Goal: Information Seeking & Learning: Find specific fact

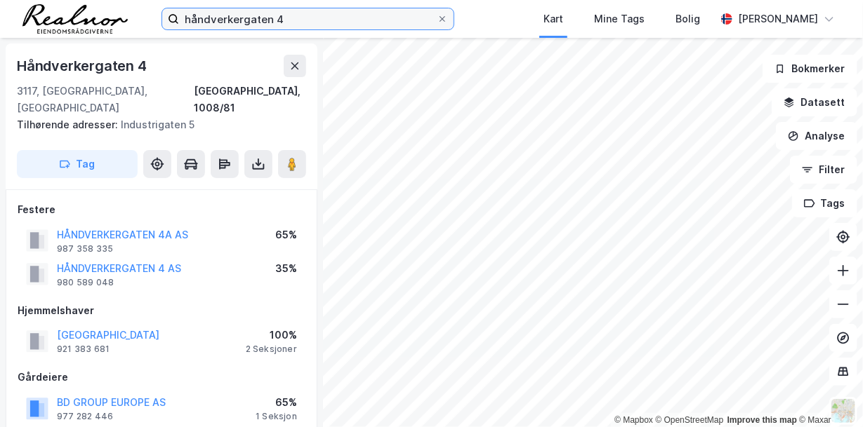
scroll to position [1, 0]
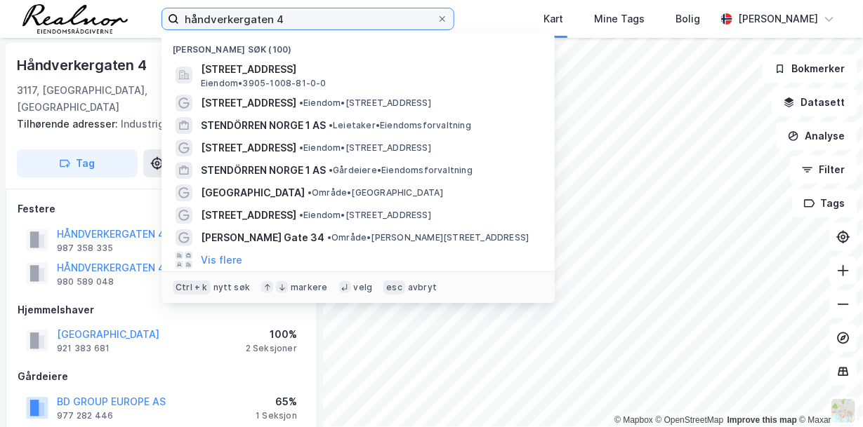
drag, startPoint x: 0, startPoint y: 0, endPoint x: 67, endPoint y: -6, distance: 67.6
click at [67, 0] on html "håndverkergaten 4 Nylige søk (100) [STREET_ADDRESS], [GEOGRAPHIC_DATA] • 3905-1…" at bounding box center [431, 213] width 863 height 427
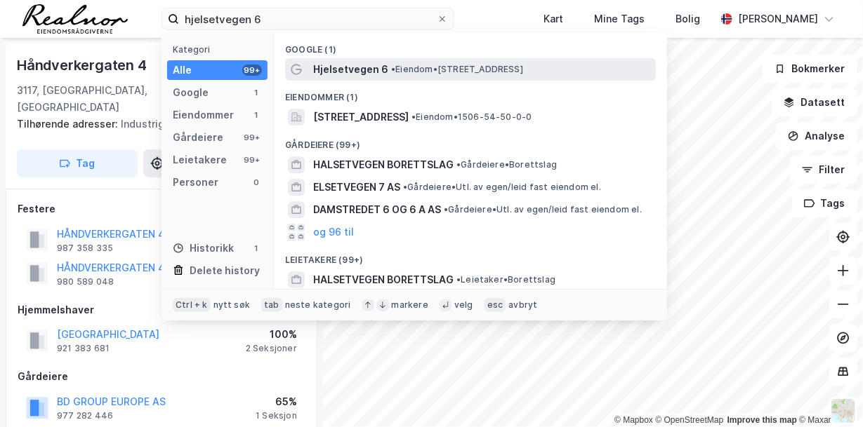
click at [415, 71] on span "• Eiendom • [STREET_ADDRESS]" at bounding box center [457, 69] width 132 height 11
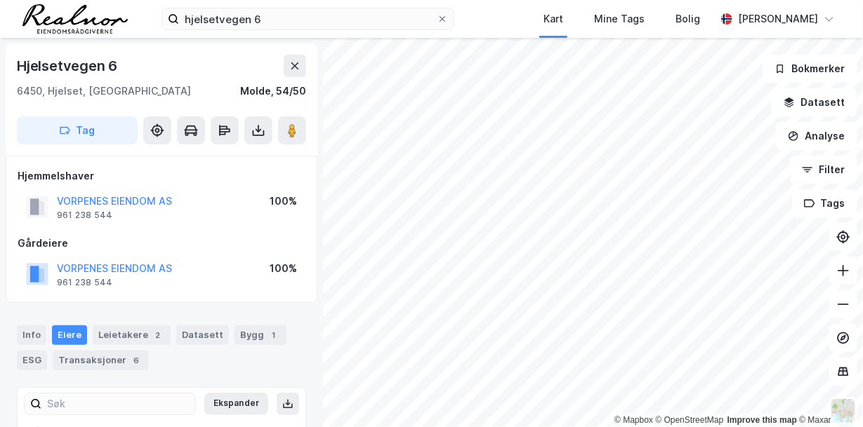
scroll to position [1, 0]
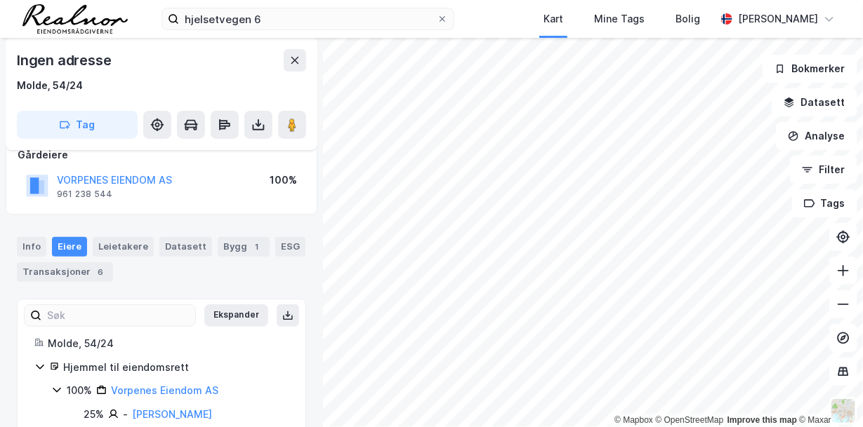
scroll to position [142, 0]
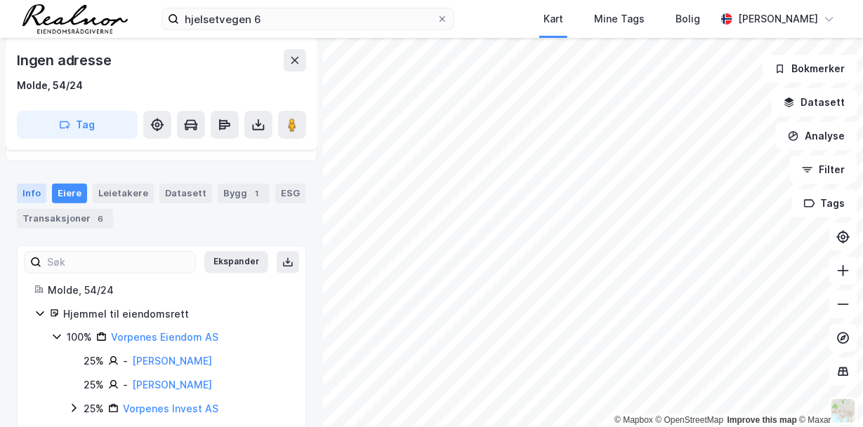
click at [34, 191] on div "Info" at bounding box center [31, 194] width 29 height 20
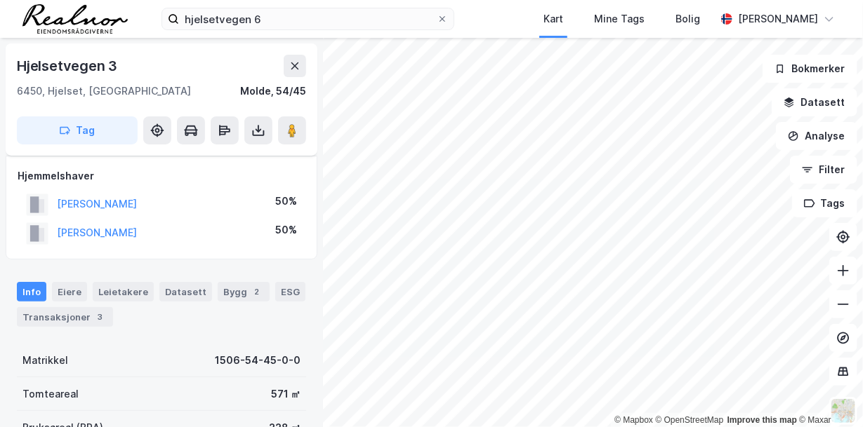
scroll to position [142, 0]
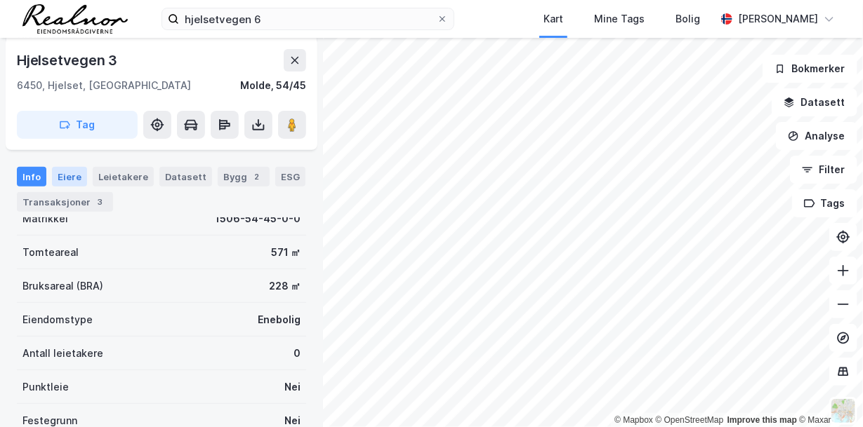
click at [69, 175] on div "Eiere" at bounding box center [69, 177] width 35 height 20
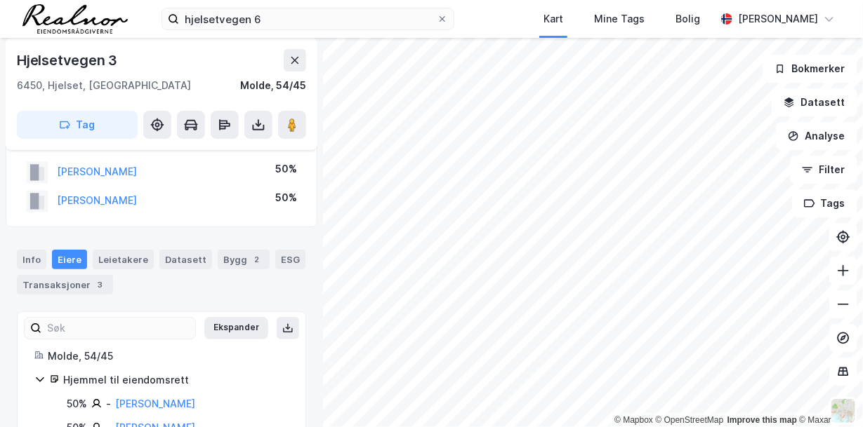
scroll to position [74, 0]
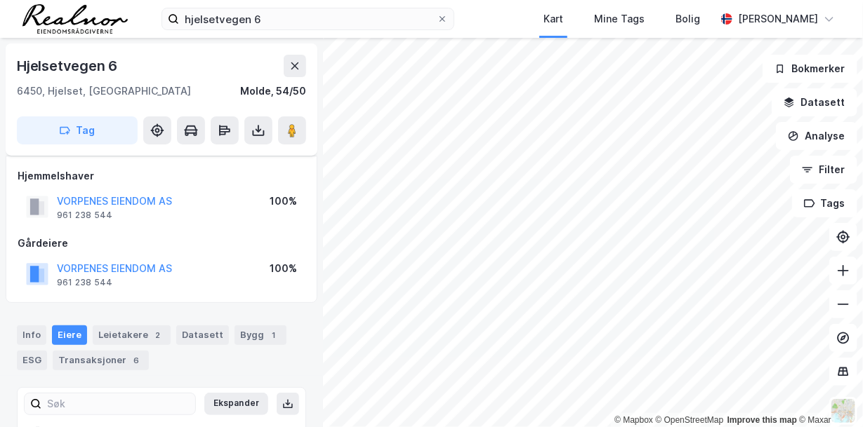
scroll to position [74, 0]
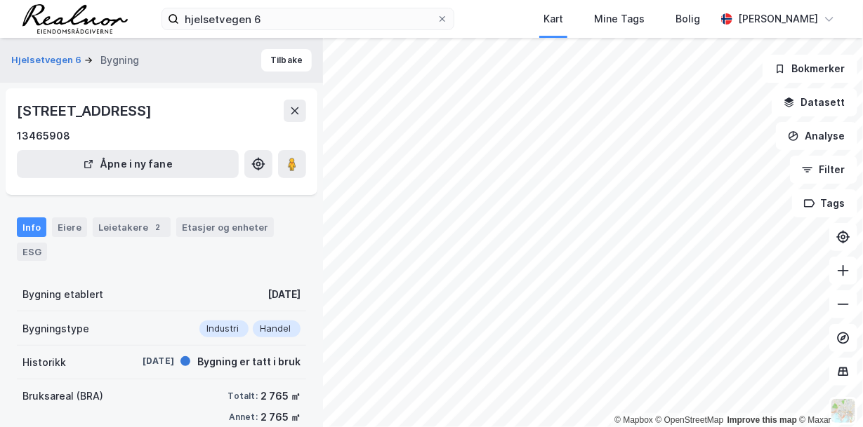
scroll to position [74, 0]
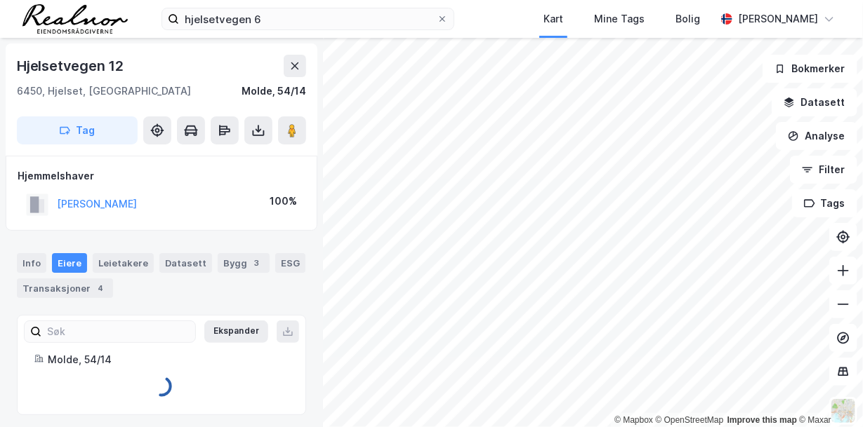
scroll to position [4, 0]
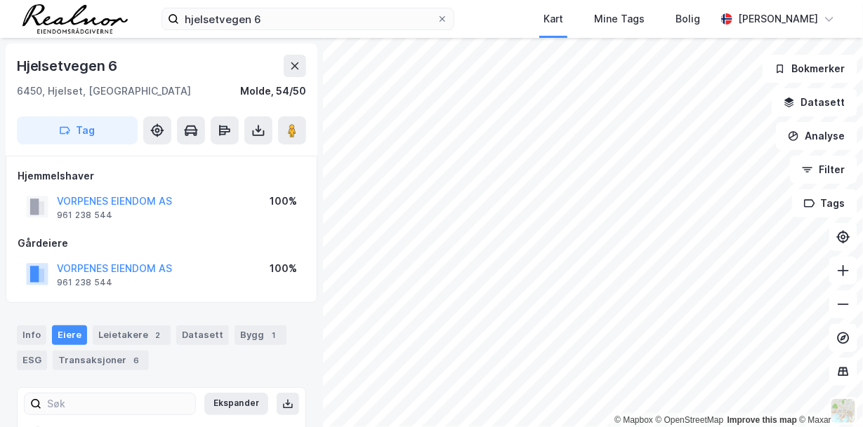
scroll to position [4, 0]
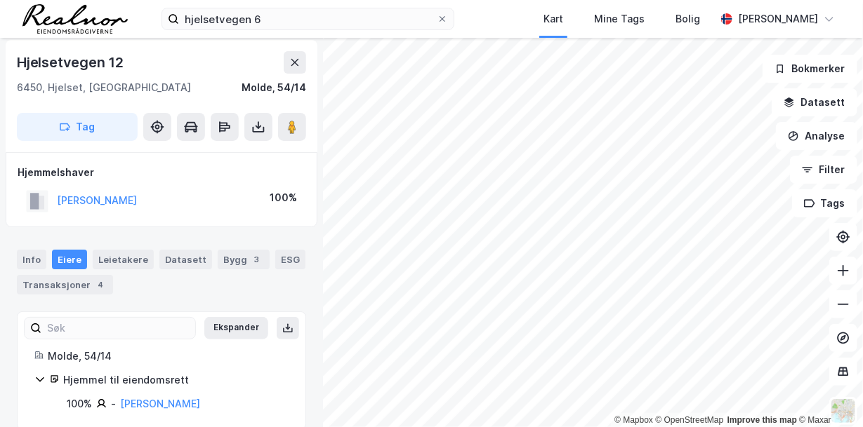
scroll to position [4, 0]
click at [29, 262] on div "Info" at bounding box center [31, 260] width 29 height 20
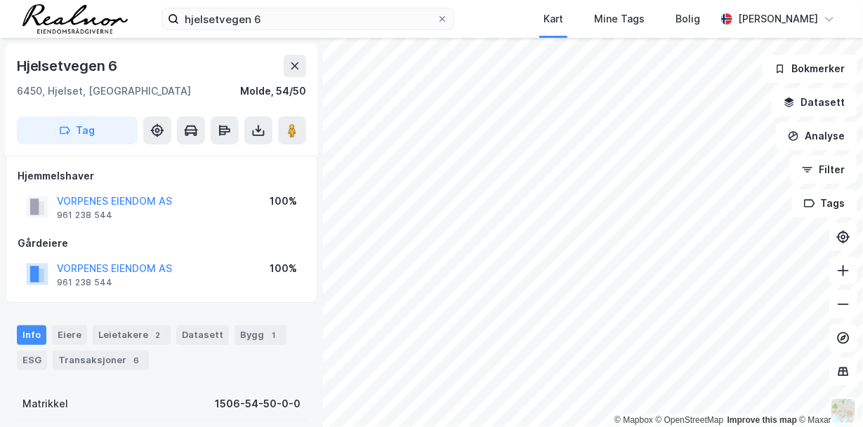
scroll to position [4, 0]
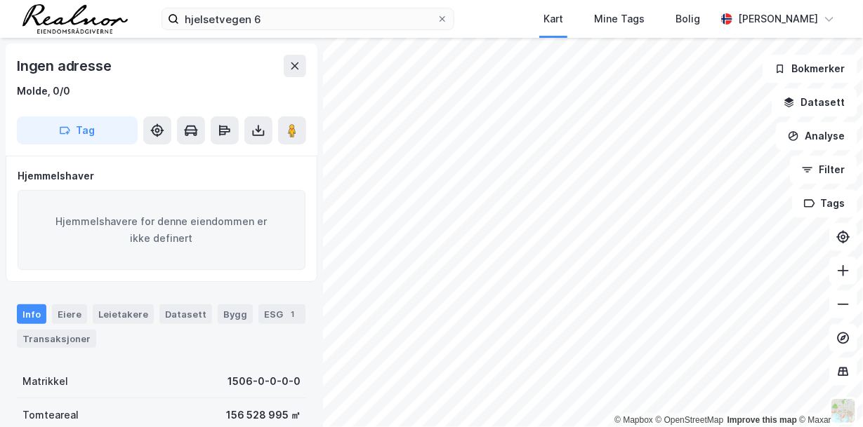
scroll to position [4, 0]
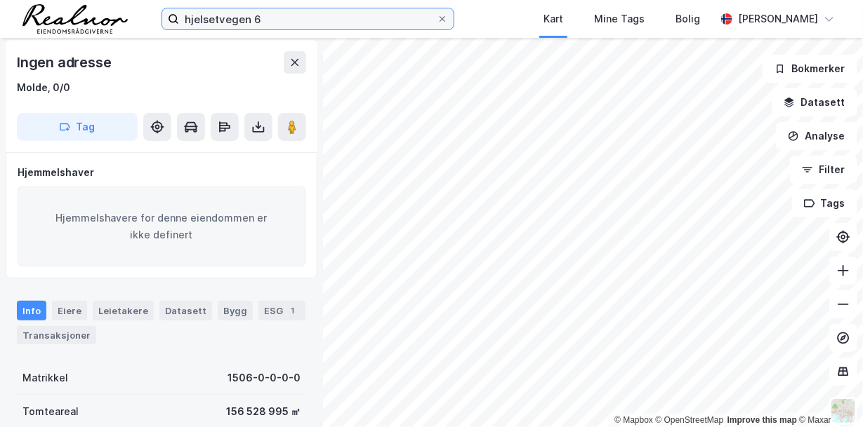
click at [271, 18] on input "hjelsetvegen 6" at bounding box center [308, 18] width 258 height 21
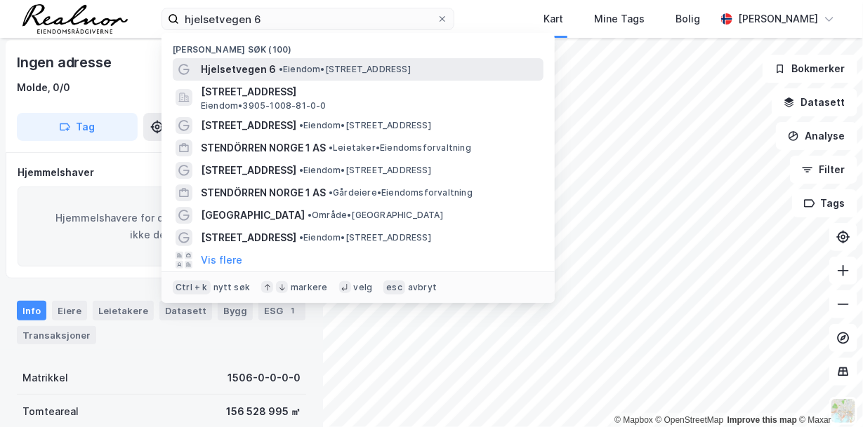
click at [324, 67] on span "• Eiendom • [STREET_ADDRESS]" at bounding box center [345, 69] width 132 height 11
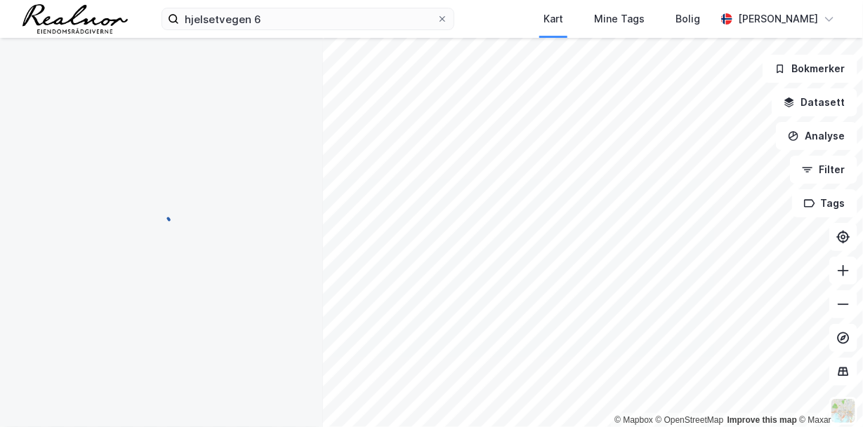
scroll to position [4, 0]
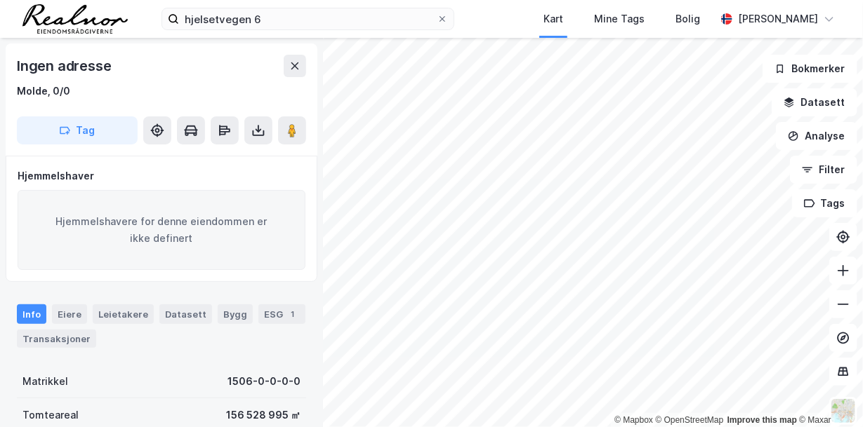
scroll to position [4, 0]
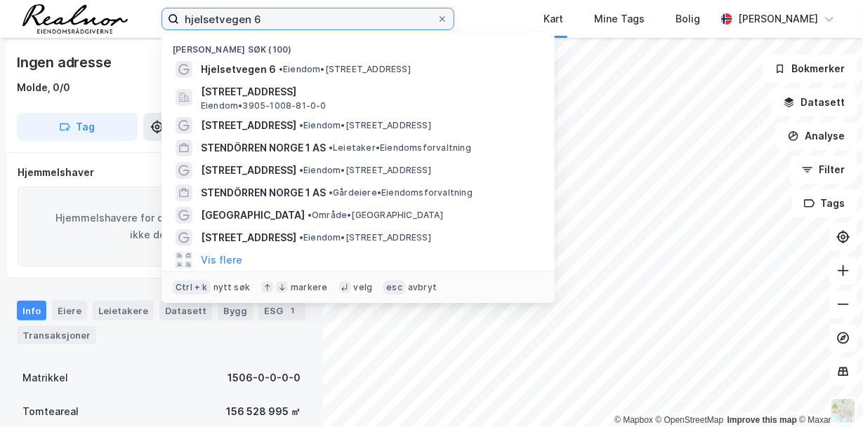
click at [277, 21] on input "hjelsetvegen 6" at bounding box center [308, 18] width 258 height 21
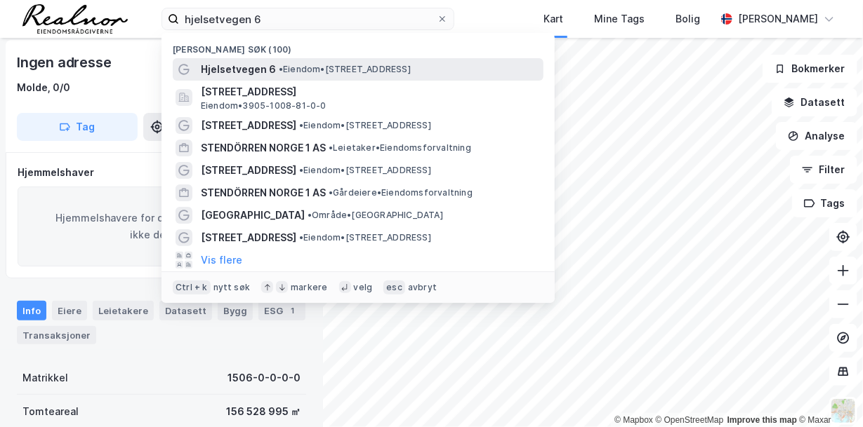
click at [311, 71] on span "• Eiendom • [STREET_ADDRESS]" at bounding box center [345, 69] width 132 height 11
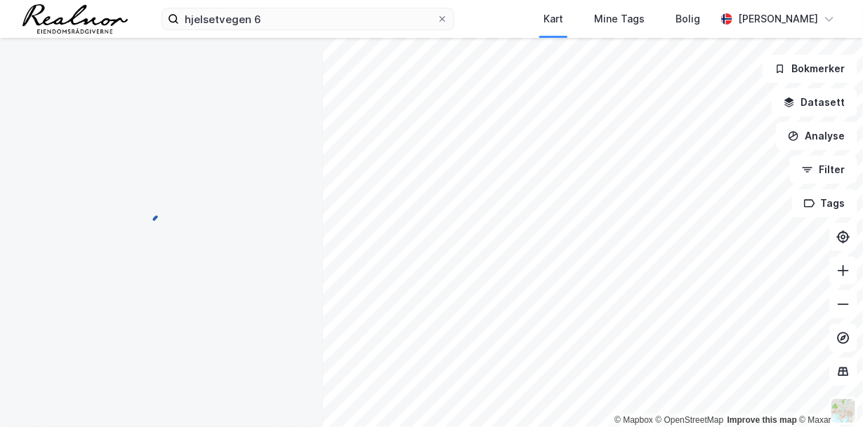
scroll to position [4, 0]
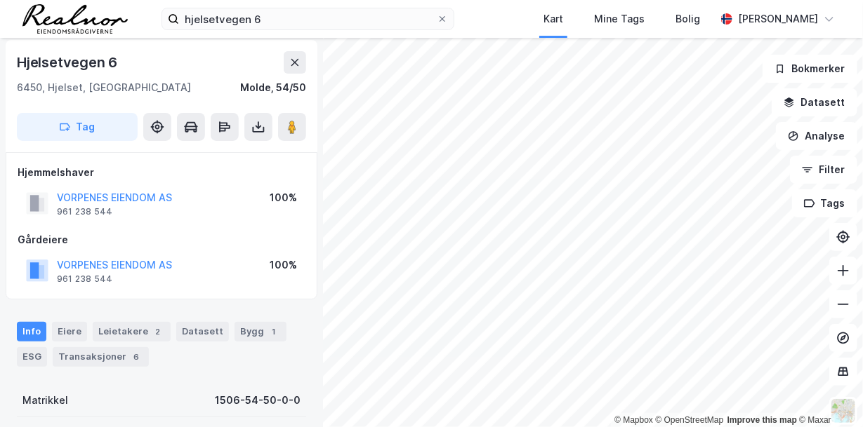
click at [321, 302] on div "© Mapbox © OpenStreetMap Improve this map © Maxar Hjelsetvegen 6 6450, Hjelset,…" at bounding box center [431, 233] width 863 height 390
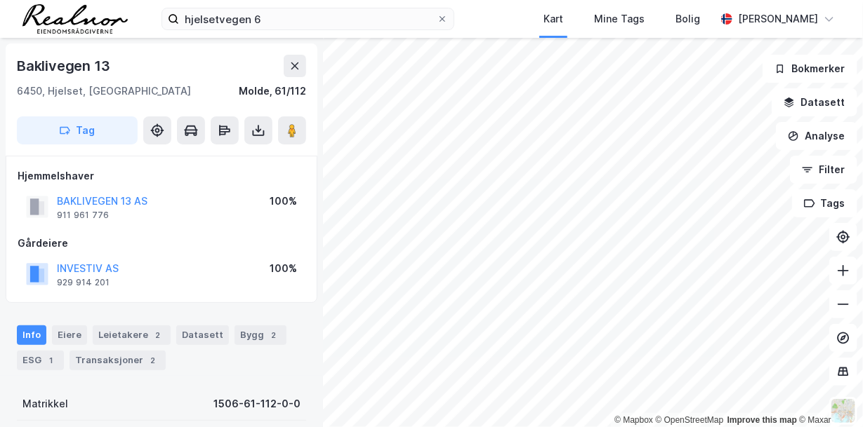
scroll to position [4, 0]
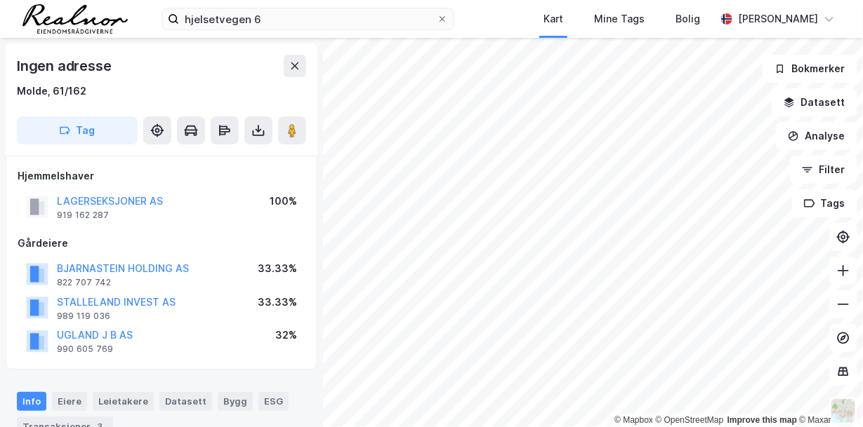
scroll to position [4, 0]
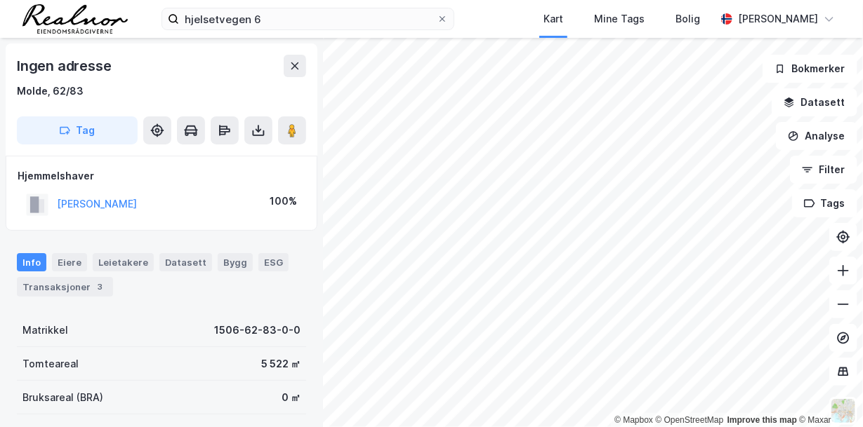
scroll to position [4, 0]
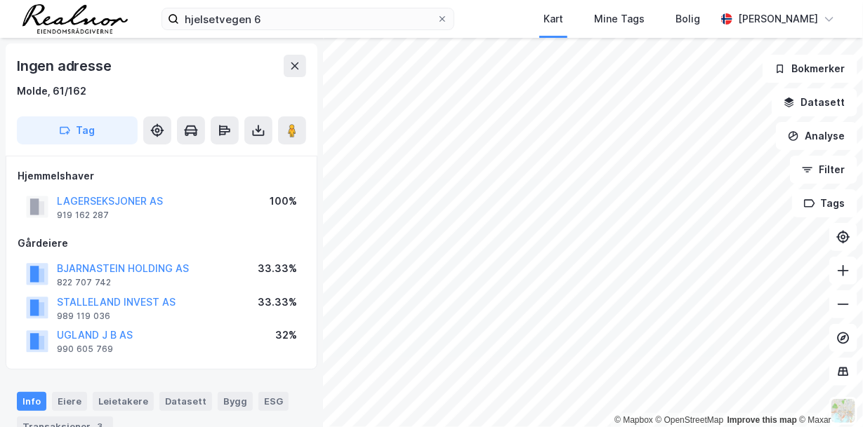
scroll to position [4, 0]
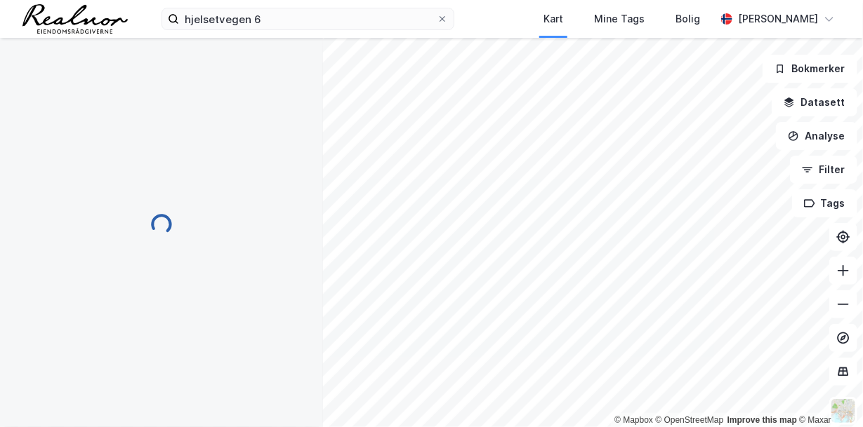
scroll to position [4, 0]
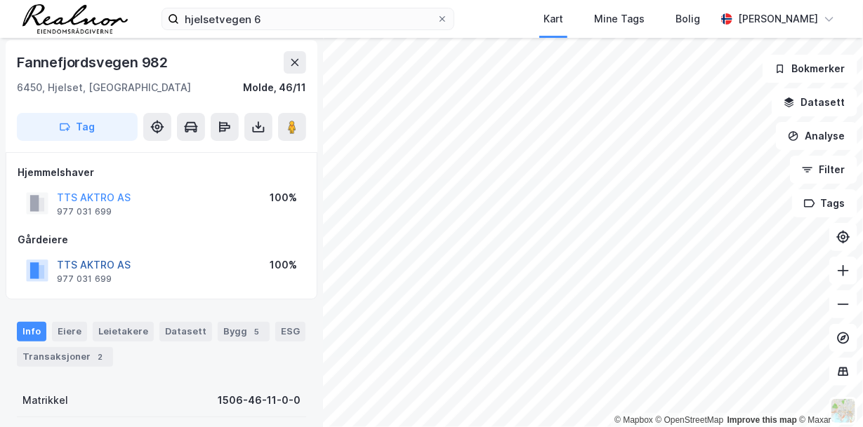
click at [0, 0] on button "TTS AKTRO AS" at bounding box center [0, 0] width 0 height 0
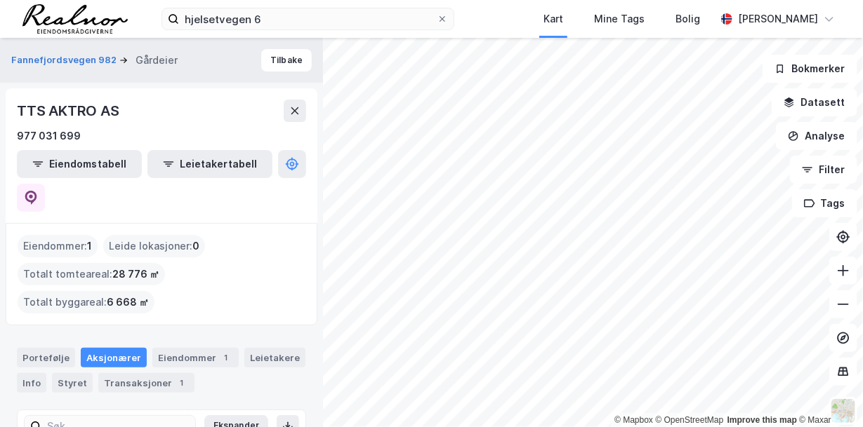
scroll to position [62, 0]
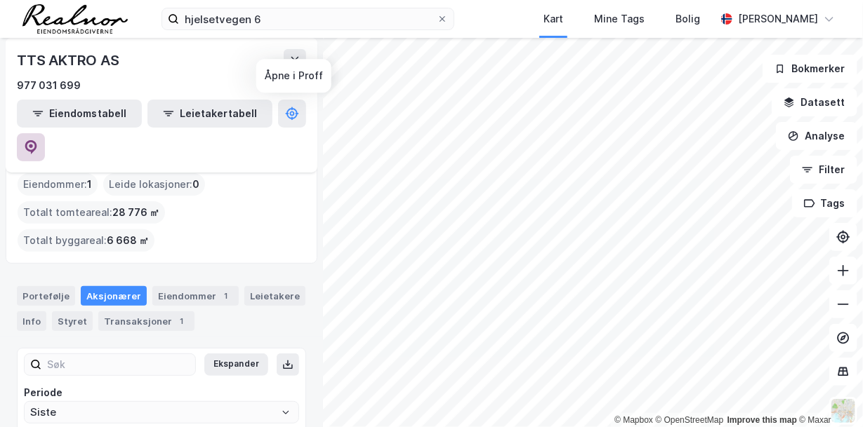
click at [37, 140] on icon at bounding box center [31, 147] width 12 height 14
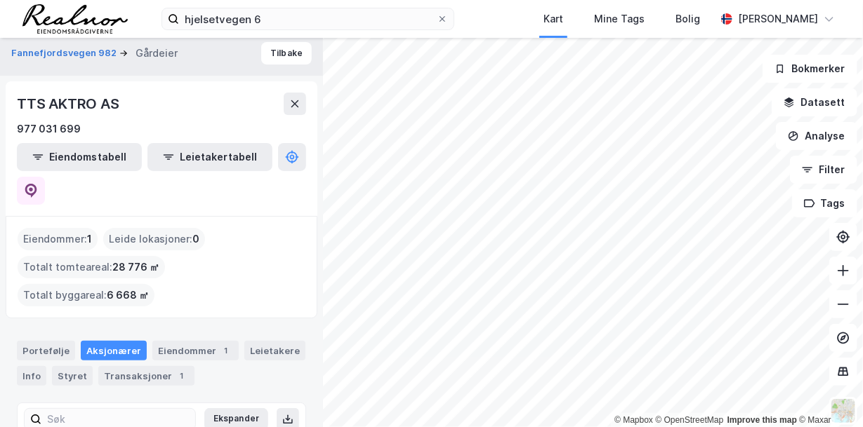
scroll to position [0, 0]
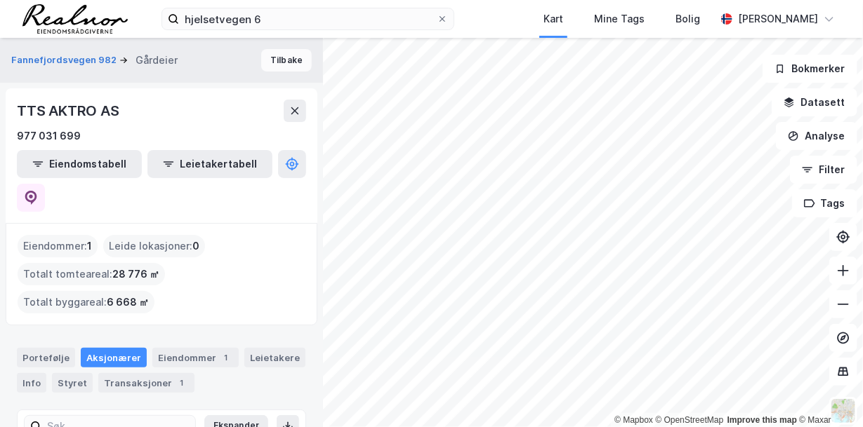
click at [277, 57] on button "Tilbake" at bounding box center [286, 60] width 51 height 22
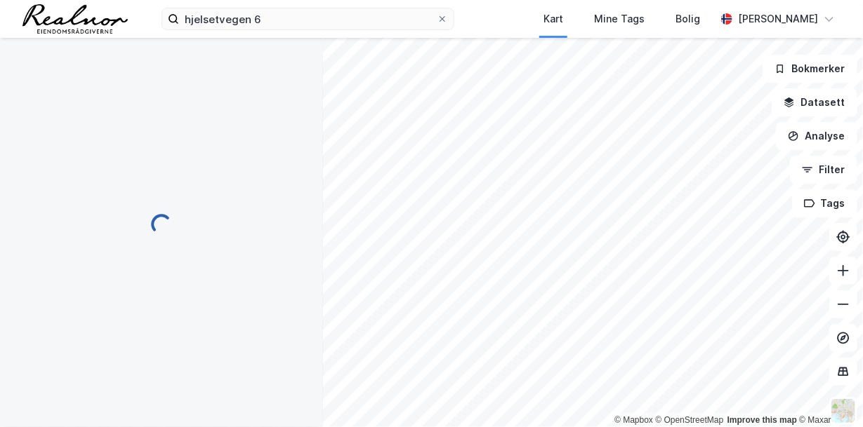
scroll to position [4, 0]
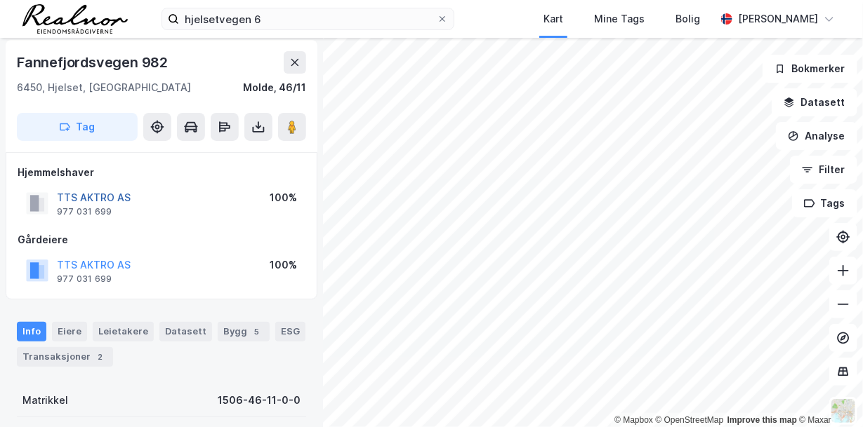
click at [0, 0] on button "TTS AKTRO AS" at bounding box center [0, 0] width 0 height 0
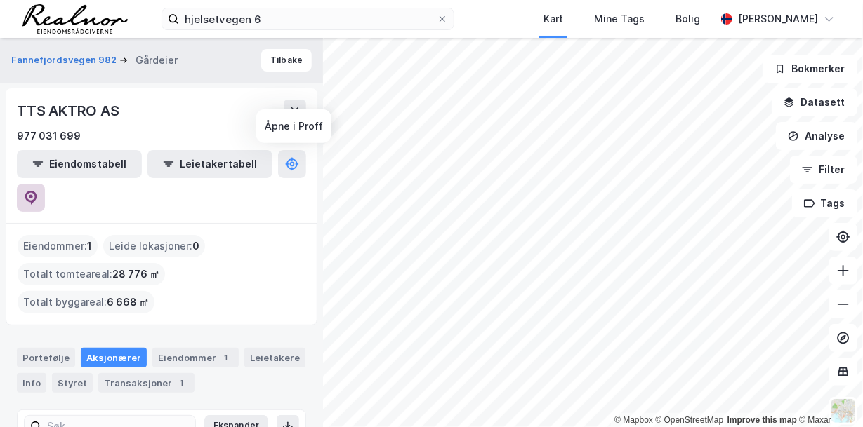
click at [33, 194] on icon at bounding box center [31, 196] width 4 height 4
click at [309, 300] on div "© Mapbox © OpenStreetMap Improve this map © Maxar Fannefjordsvegen 982 Gårdeier…" at bounding box center [431, 233] width 863 height 390
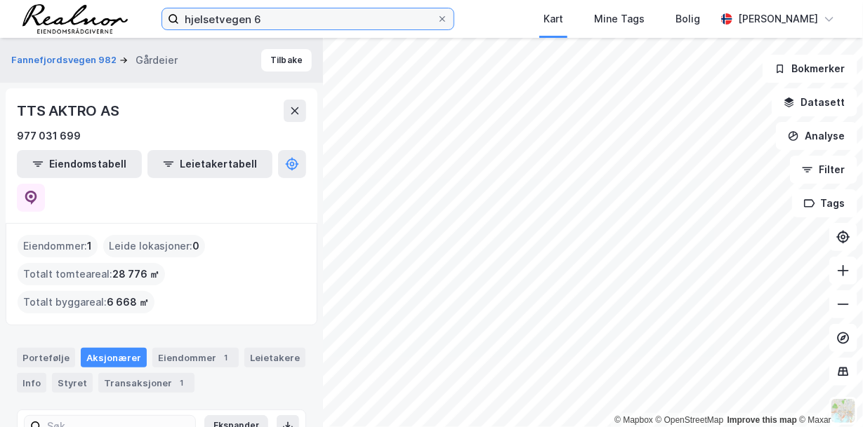
click at [260, 18] on input "hjelsetvegen 6" at bounding box center [308, 18] width 258 height 21
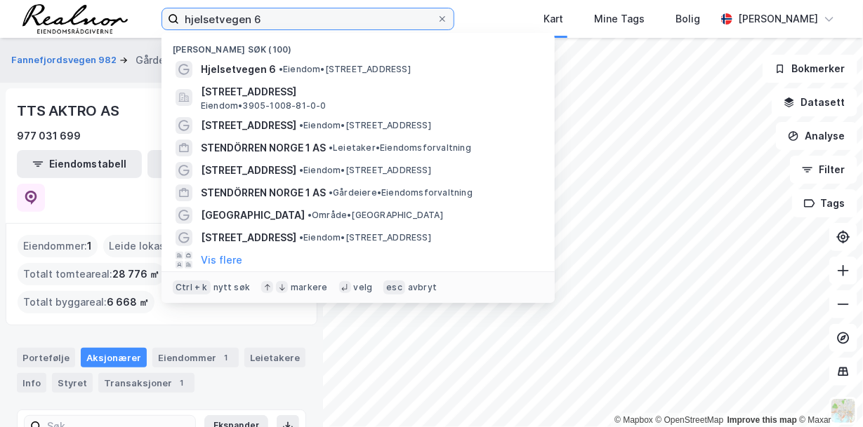
drag, startPoint x: 262, startPoint y: 18, endPoint x: 116, endPoint y: -7, distance: 148.1
click at [116, 0] on html "hjelsetvegen 6 Nylige søk (100) Hjelsetvegen 6 • Eiendom • [STREET_ADDRESS] Eie…" at bounding box center [431, 213] width 863 height 427
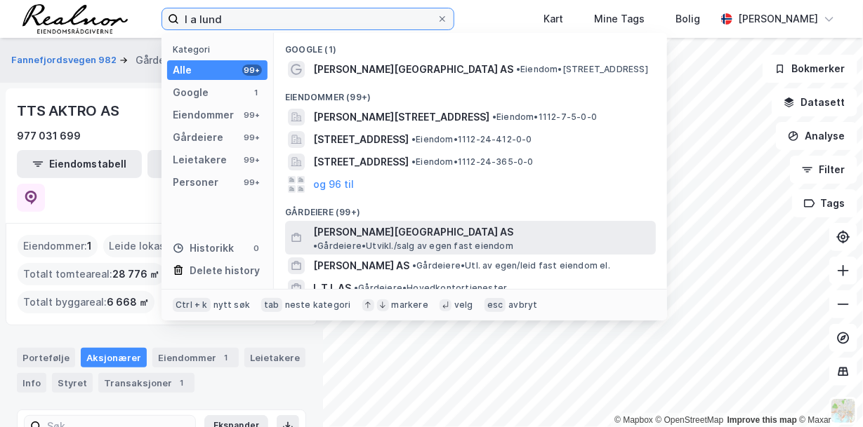
type input "l a lund"
click at [425, 241] on span "• Gårdeiere • [GEOGRAPHIC_DATA]/salg av egen fast eiendom" at bounding box center [413, 246] width 200 height 11
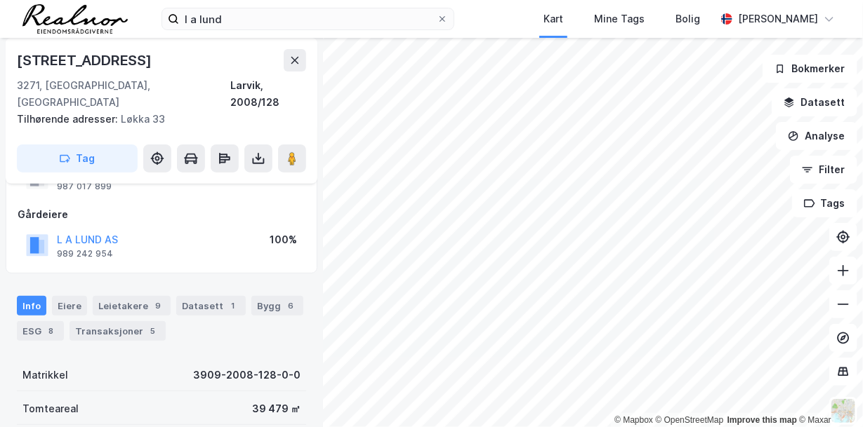
scroll to position [144, 0]
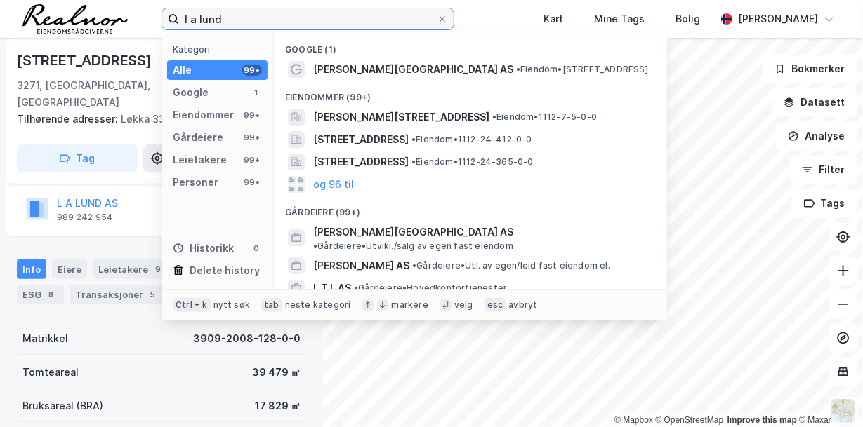
click at [261, 20] on input "l a lund" at bounding box center [308, 18] width 258 height 21
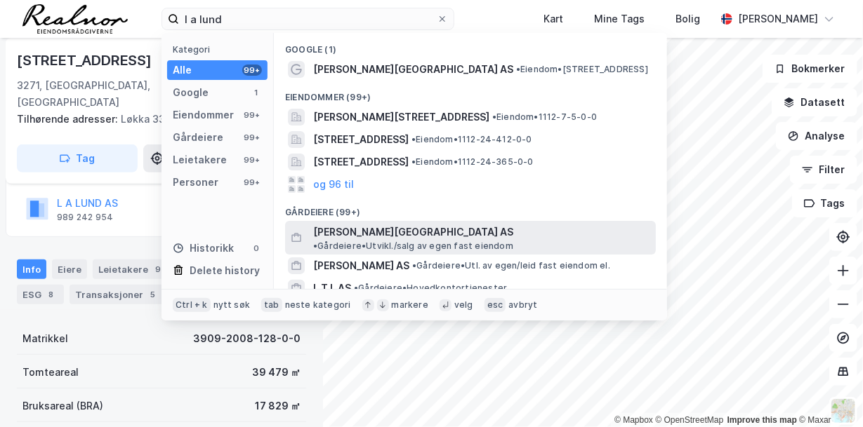
click at [447, 241] on span "• Gårdeiere • [GEOGRAPHIC_DATA]/salg av egen fast eiendom" at bounding box center [413, 246] width 200 height 11
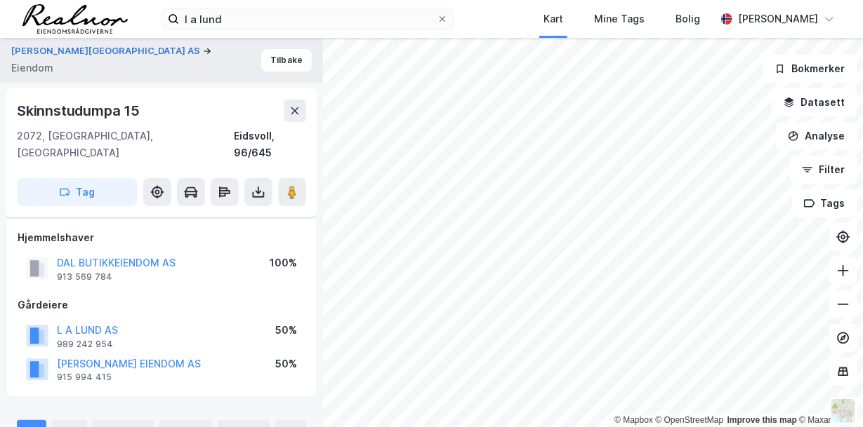
scroll to position [144, 0]
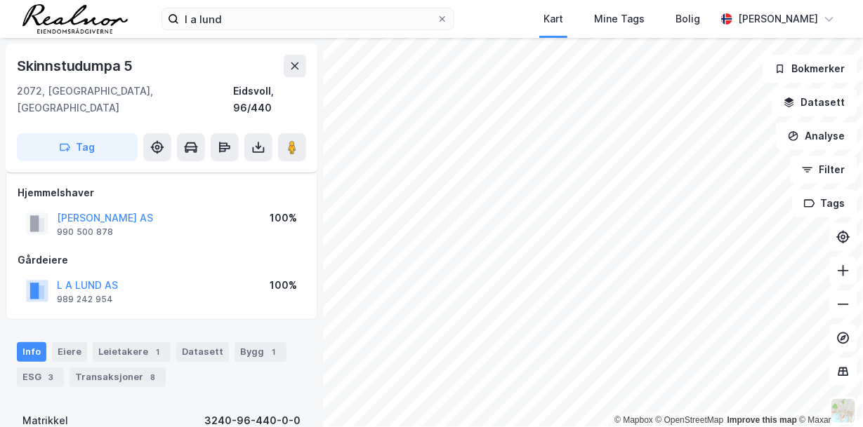
scroll to position [144, 0]
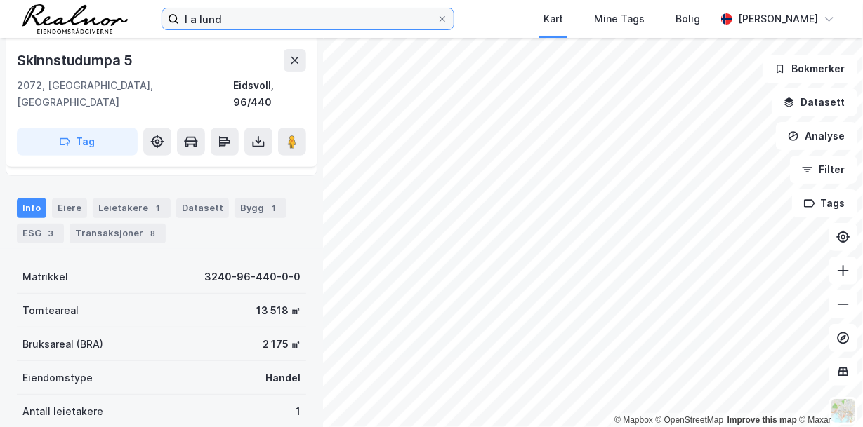
click at [262, 18] on input "l a lund" at bounding box center [308, 18] width 258 height 21
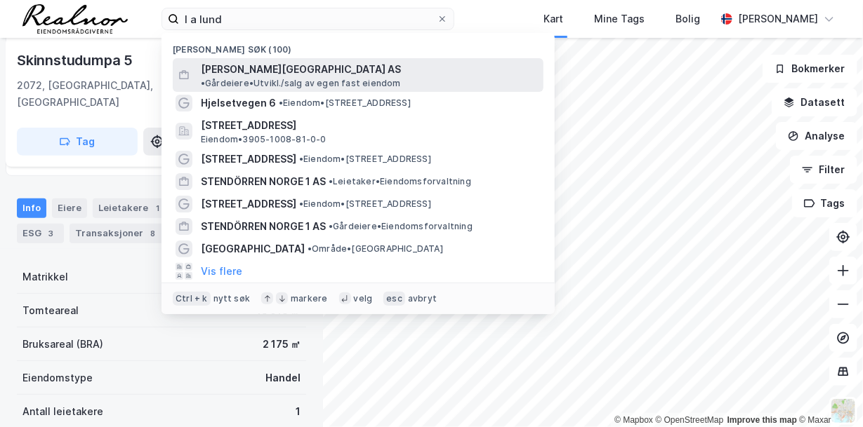
click at [281, 63] on div "[PERSON_NAME][GEOGRAPHIC_DATA] AS • Gårdeiere • [GEOGRAPHIC_DATA]/salg av egen …" at bounding box center [371, 75] width 340 height 28
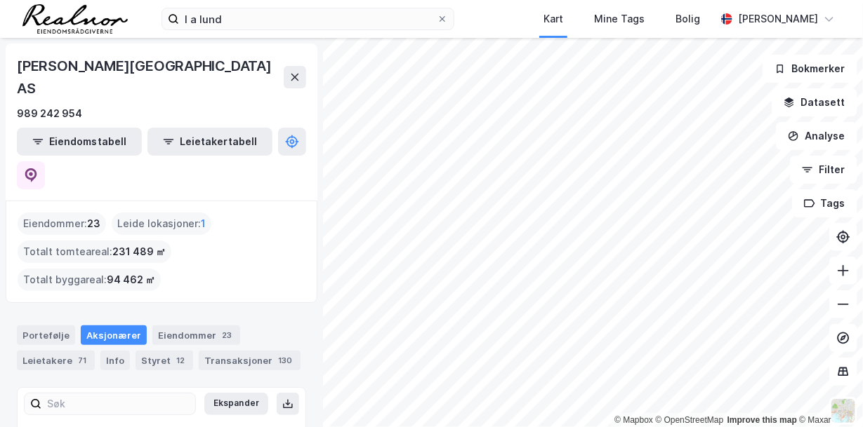
type input "Siste"
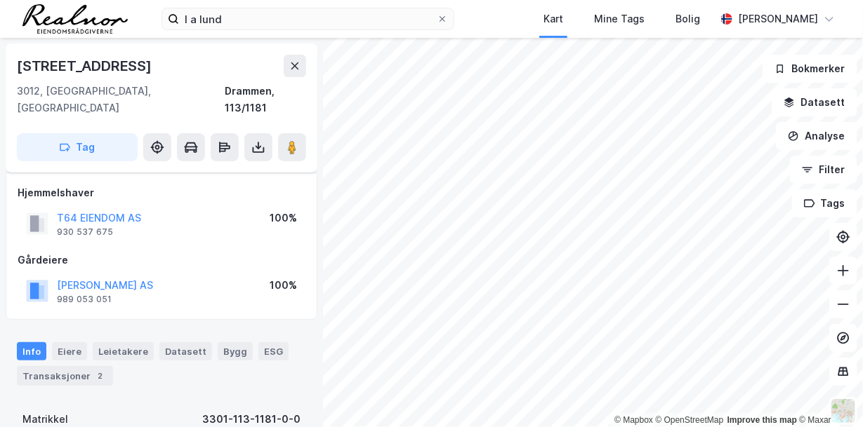
scroll to position [144, 0]
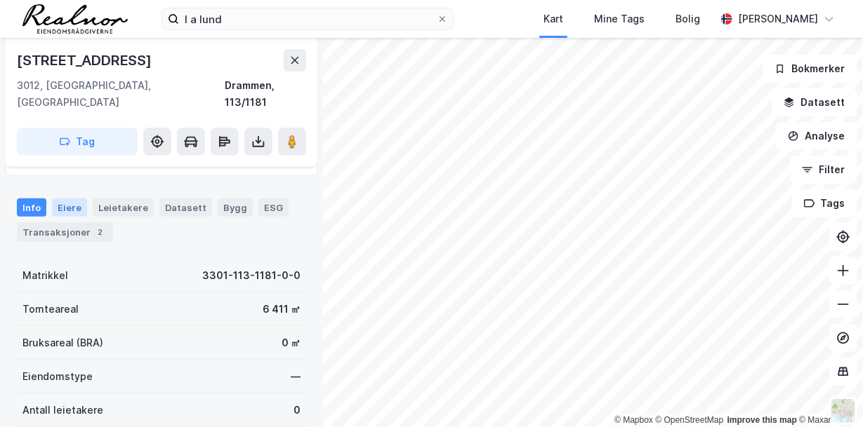
click at [61, 199] on div "Eiere" at bounding box center [69, 208] width 35 height 18
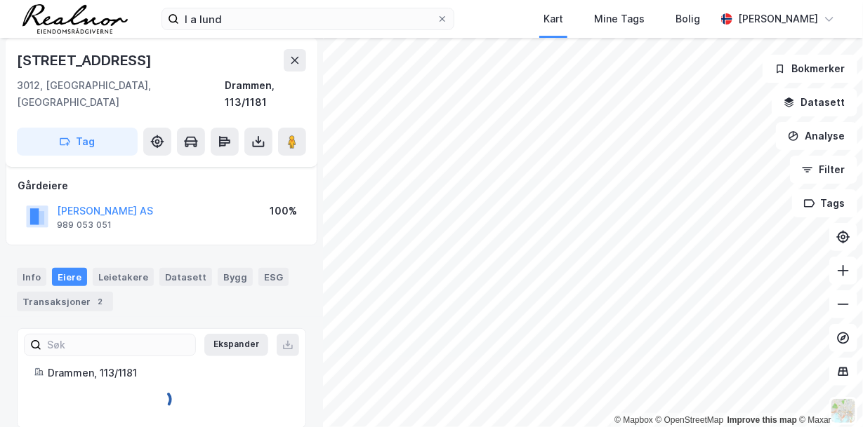
scroll to position [117, 0]
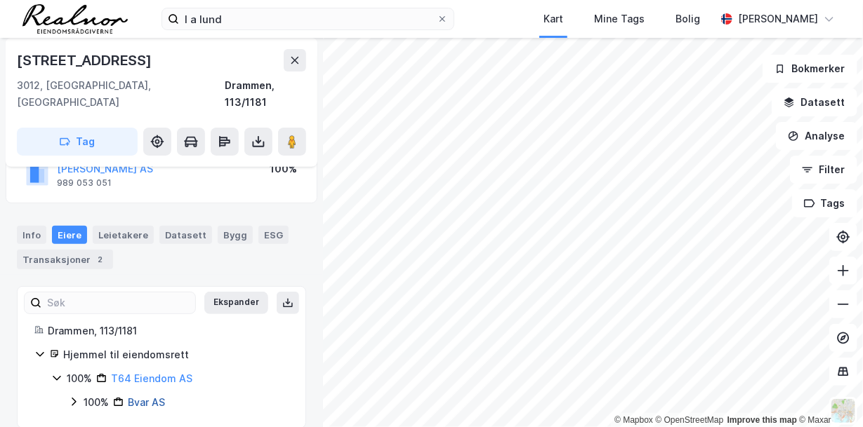
click at [155, 397] on link "Bvar AS" at bounding box center [146, 403] width 37 height 12
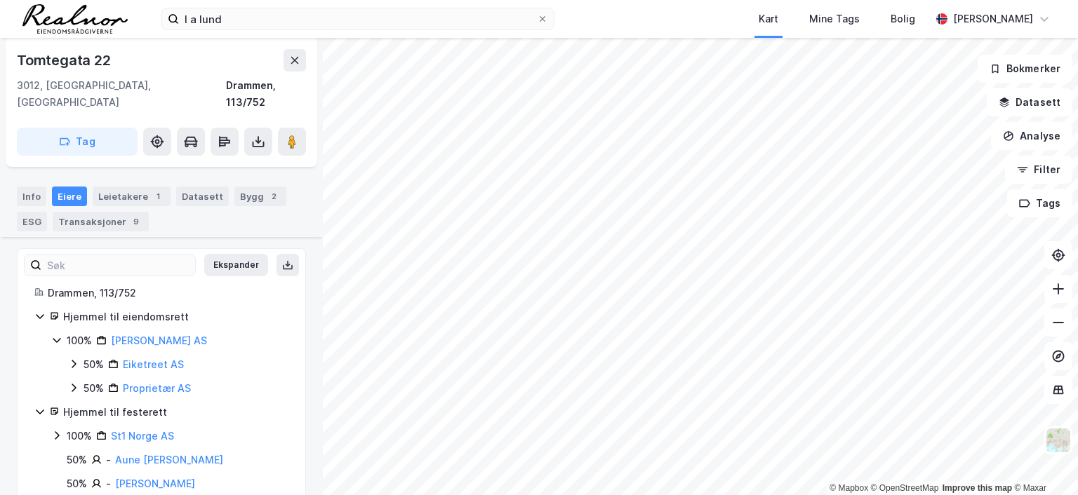
scroll to position [237, 0]
